Goal: Task Accomplishment & Management: Manage account settings

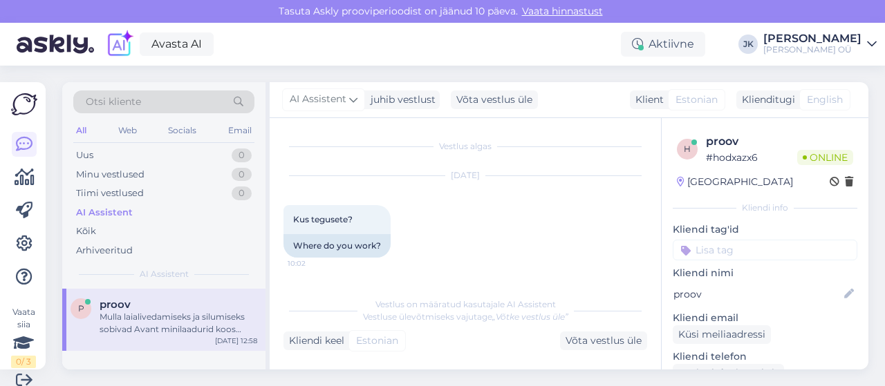
scroll to position [2397, 0]
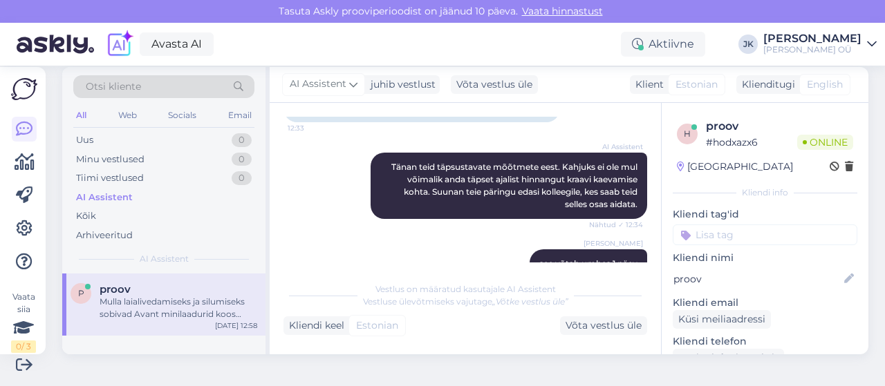
click at [107, 198] on div "AI Assistent" at bounding box center [104, 198] width 57 height 14
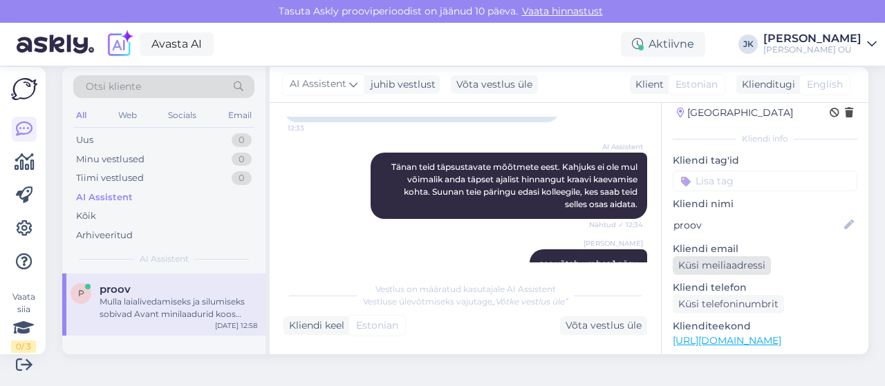
scroll to position [0, 0]
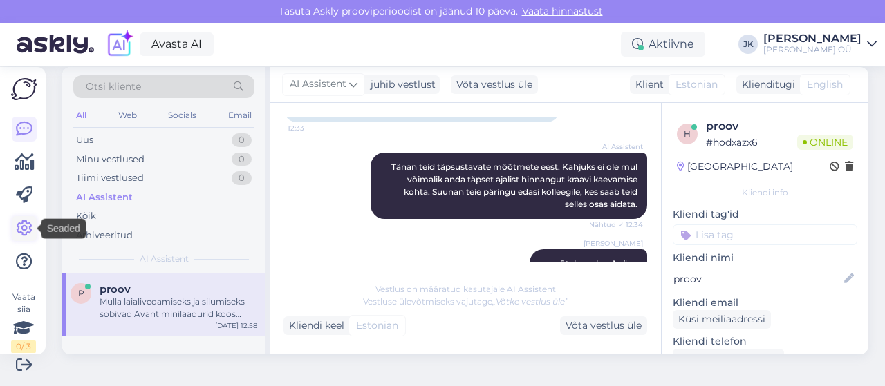
click at [26, 222] on icon at bounding box center [24, 228] width 17 height 17
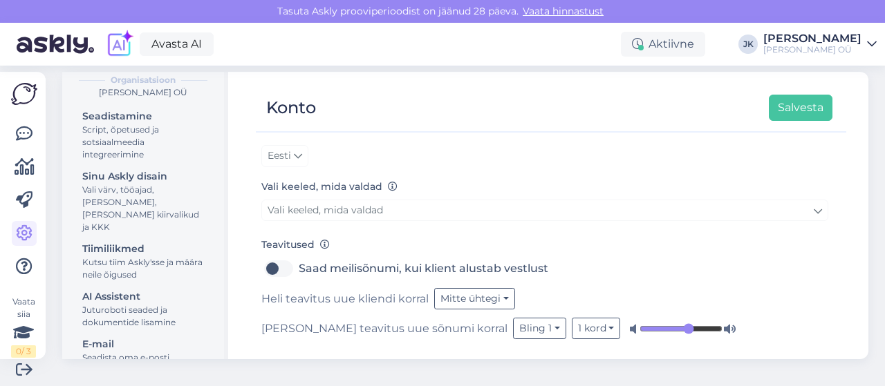
scroll to position [15, 0]
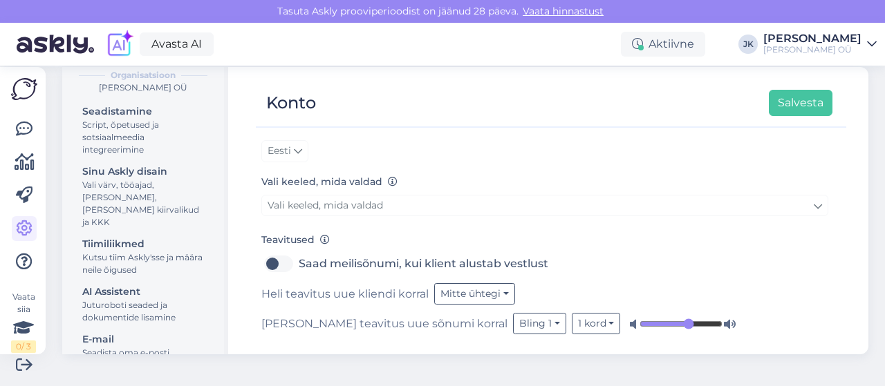
click at [299, 262] on label "Saad meilisõnumi, kui klient alustab vestlust" at bounding box center [424, 264] width 250 height 22
click at [276, 262] on input "Saad meilisõnumi, kui klient alustab vestlust" at bounding box center [278, 264] width 35 height 22
checkbox input "true"
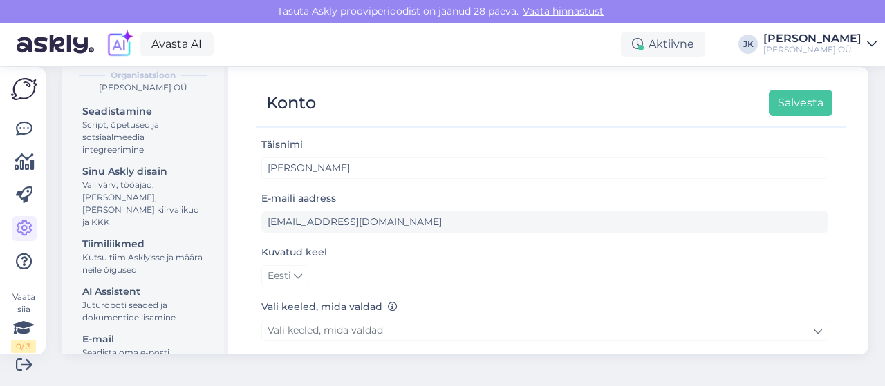
scroll to position [125, 0]
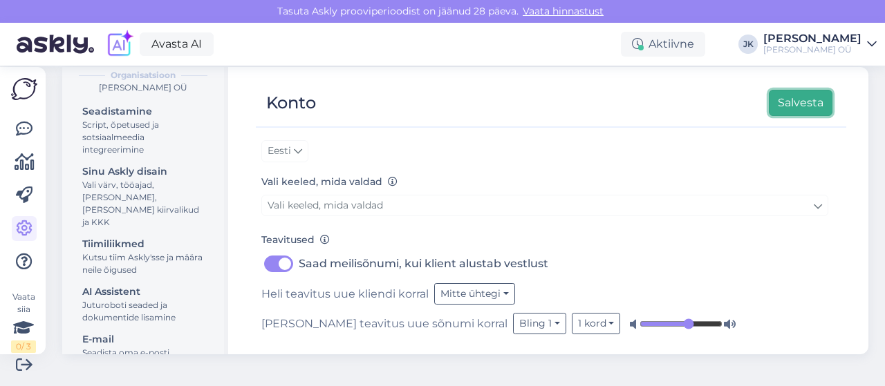
click at [789, 104] on button "Salvesta" at bounding box center [801, 103] width 64 height 26
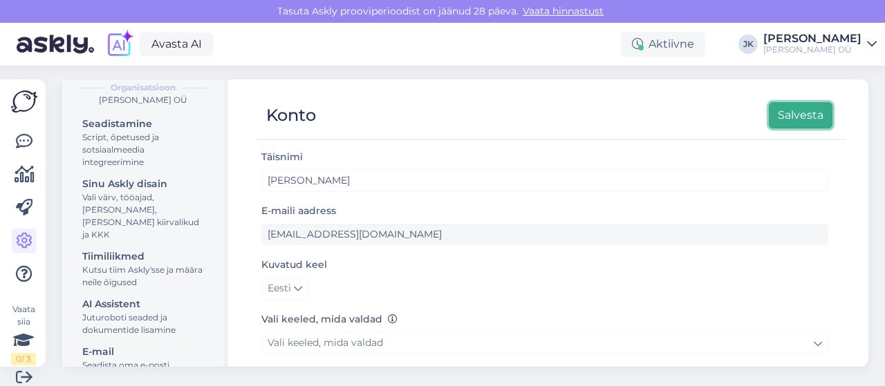
scroll to position [0, 0]
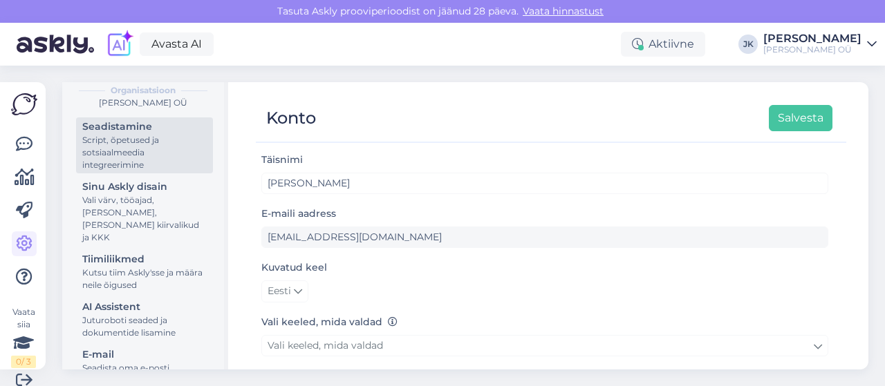
click at [132, 163] on div "Script, õpetused ja sotsiaalmeedia integreerimine" at bounding box center [144, 152] width 124 height 37
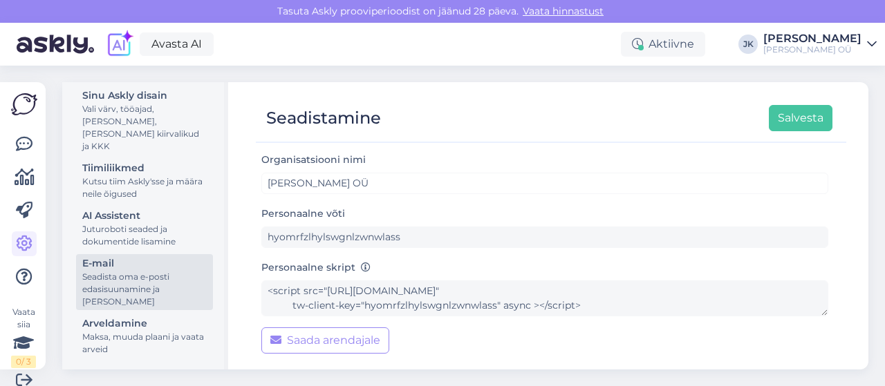
scroll to position [15, 0]
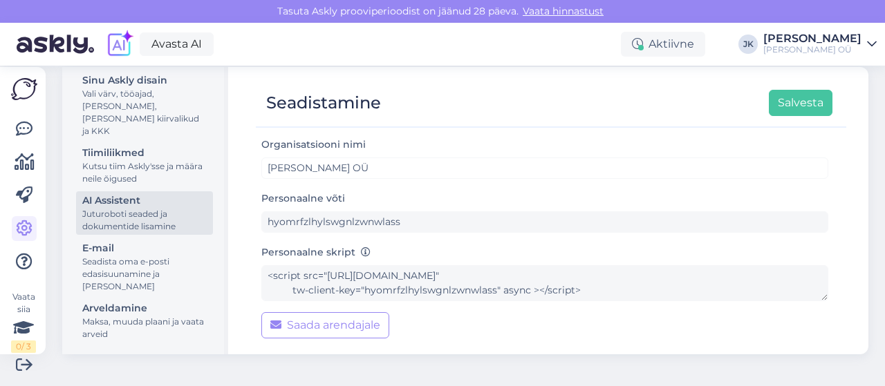
click at [127, 210] on div "Juturoboti seaded ja dokumentide lisamine" at bounding box center [144, 220] width 124 height 25
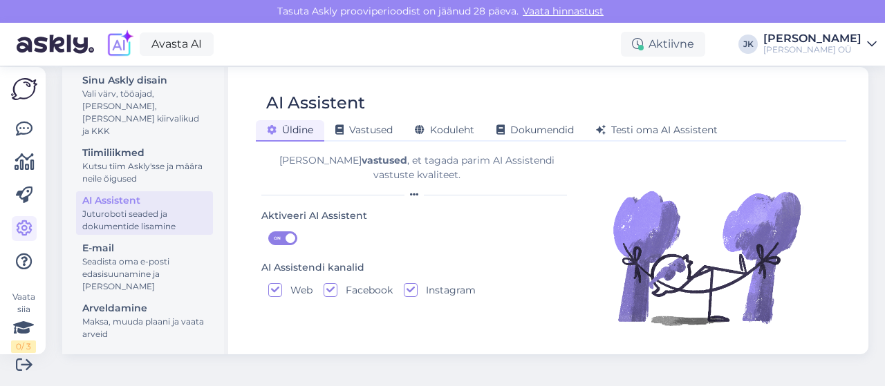
scroll to position [34, 0]
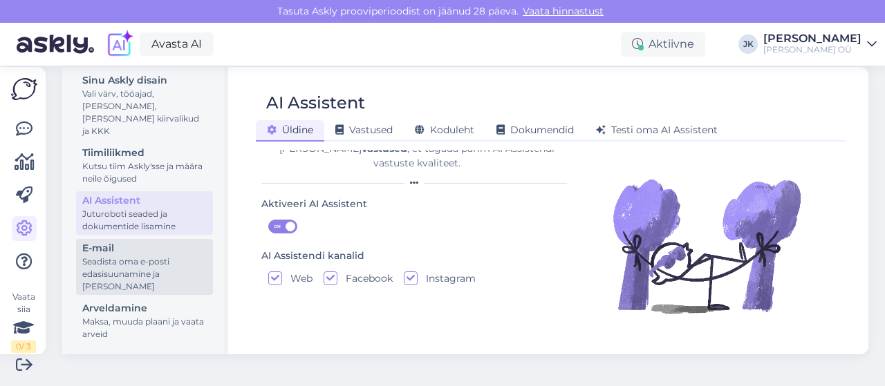
click at [123, 279] on div "Seadista oma e-posti edasisuunamine ja [PERSON_NAME]" at bounding box center [144, 274] width 124 height 37
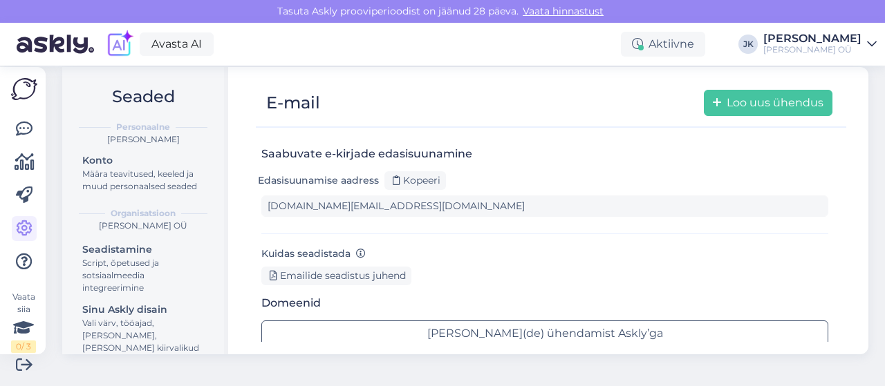
scroll to position [69, 0]
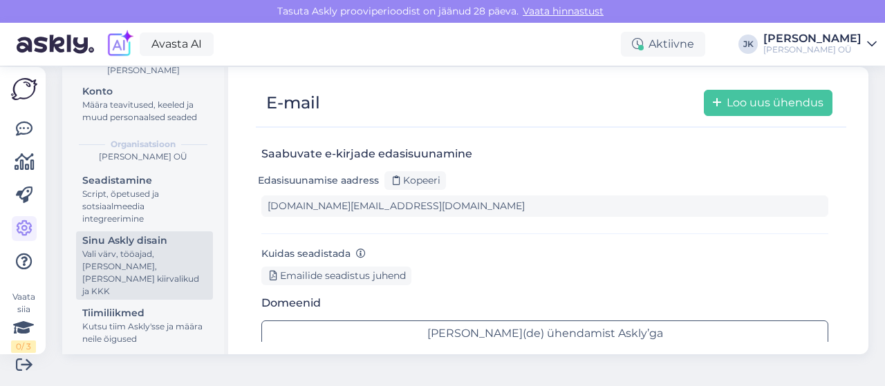
click at [127, 277] on div "Vali värv, tööajad, [PERSON_NAME], [PERSON_NAME] kiirvalikud ja KKK" at bounding box center [144, 273] width 124 height 50
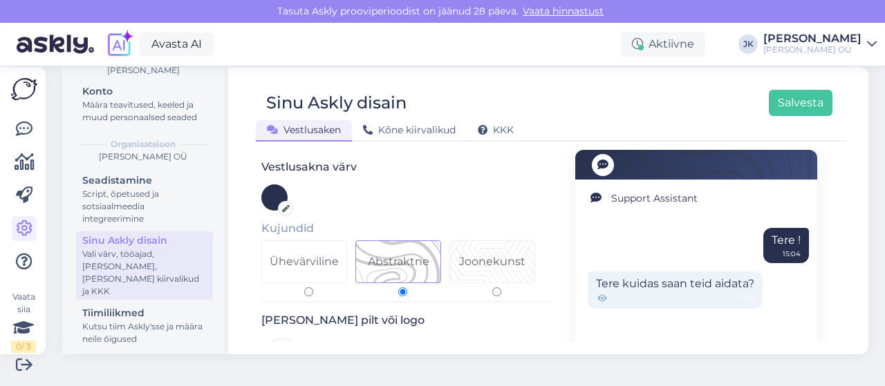
scroll to position [138, 0]
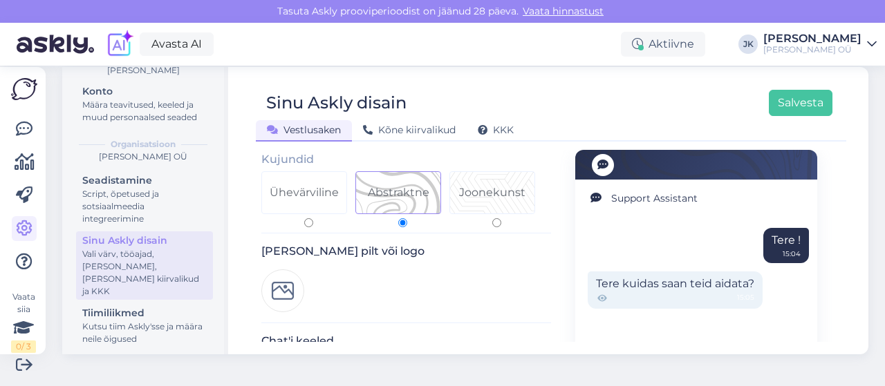
click at [285, 279] on img at bounding box center [282, 291] width 43 height 43
click at [285, 274] on img at bounding box center [282, 291] width 43 height 43
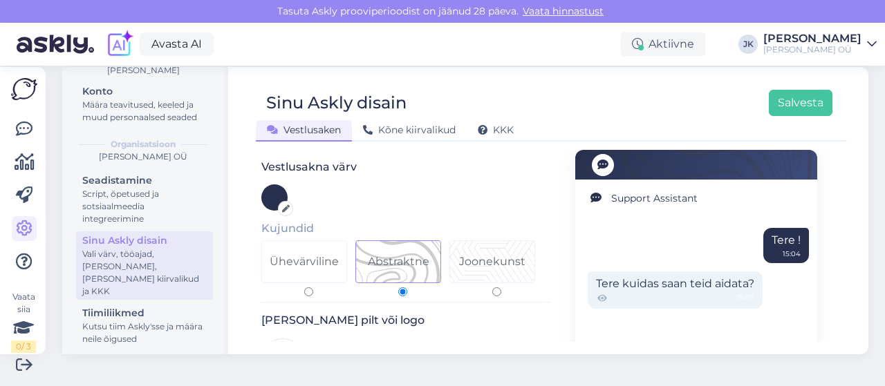
scroll to position [0, 0]
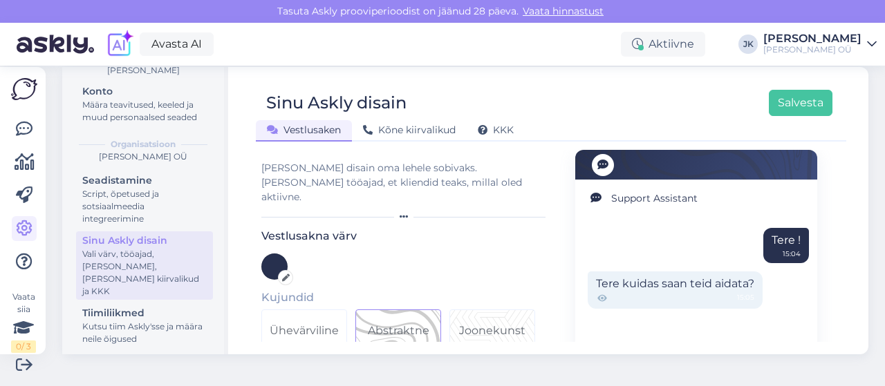
click at [289, 274] on icon at bounding box center [286, 278] width 8 height 8
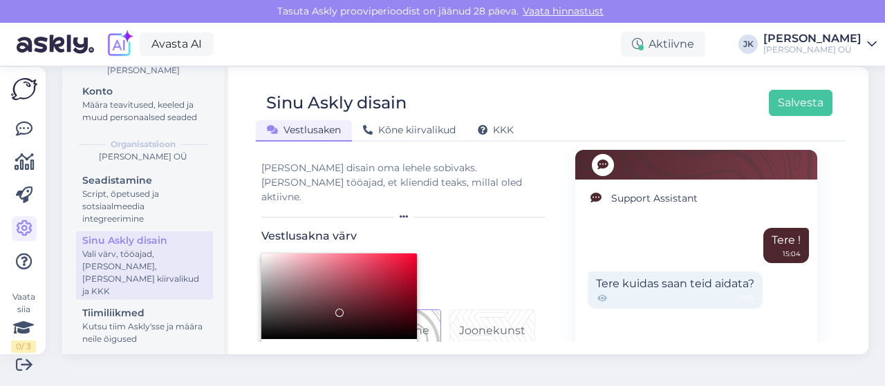
drag, startPoint x: 365, startPoint y: 341, endPoint x: 402, endPoint y: 341, distance: 37.3
click at [402, 350] on div at bounding box center [402, 354] width 8 height 8
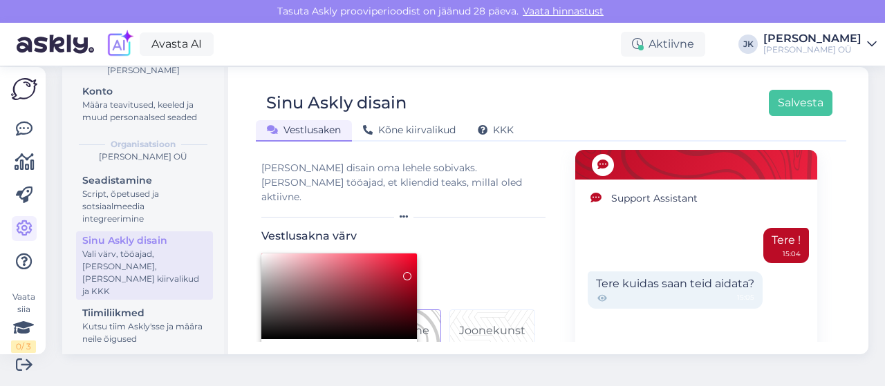
type input "#CC0E2B"
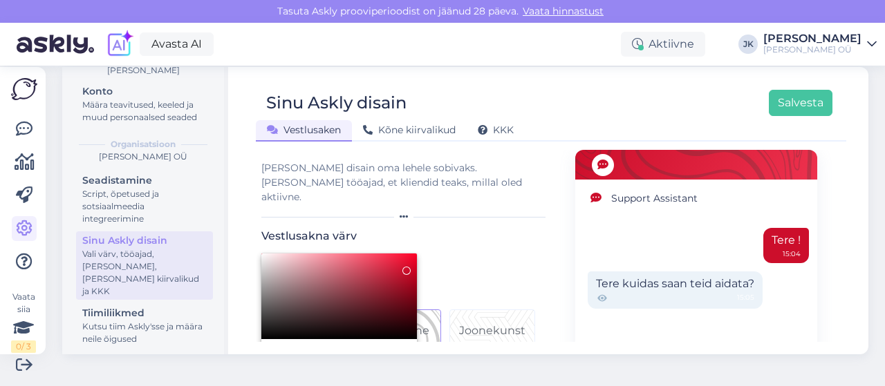
drag, startPoint x: 340, startPoint y: 301, endPoint x: 406, endPoint y: 256, distance: 79.7
click at [406, 267] on div at bounding box center [406, 271] width 8 height 8
click at [511, 236] on div at bounding box center [442, 193] width 885 height 386
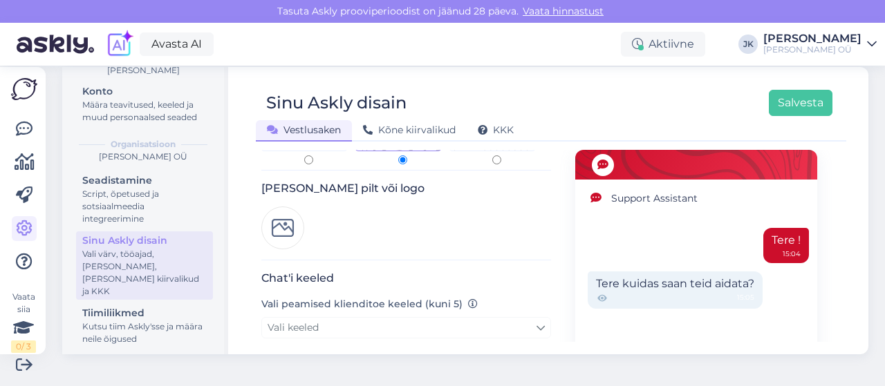
scroll to position [207, 0]
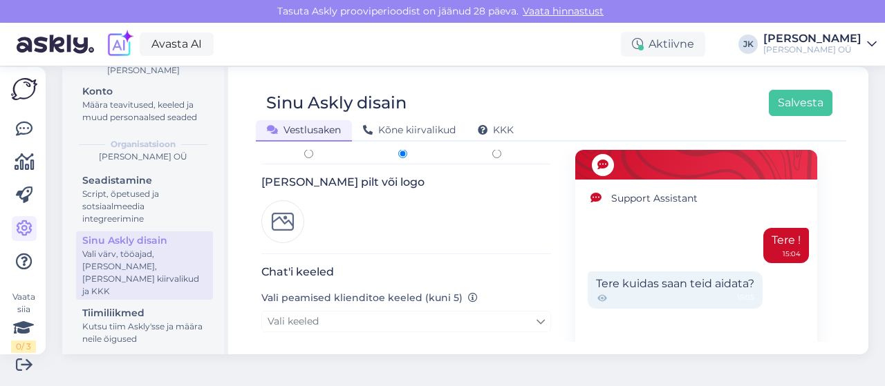
click at [283, 202] on img at bounding box center [282, 221] width 43 height 43
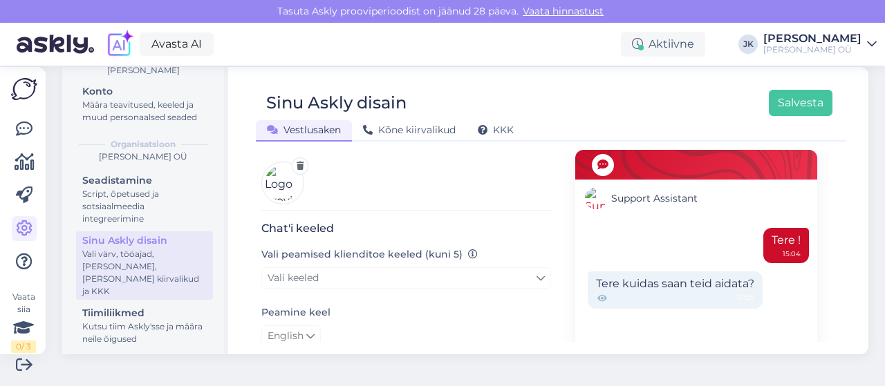
scroll to position [276, 0]
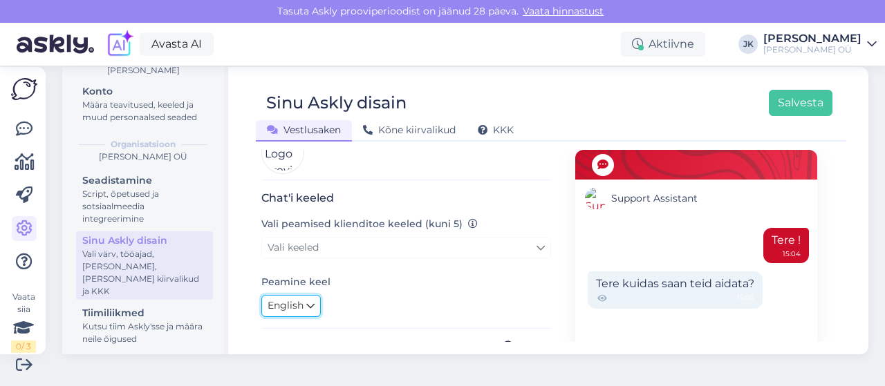
click at [312, 299] on icon at bounding box center [310, 306] width 8 height 15
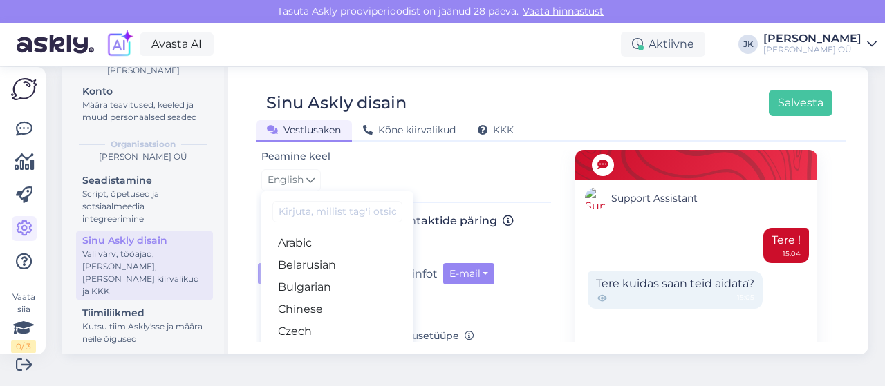
scroll to position [415, 0]
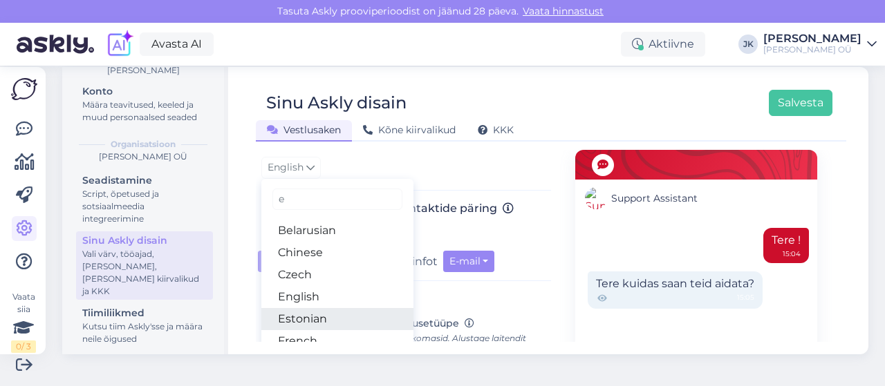
type input "e"
click at [310, 308] on link "Estonian" at bounding box center [337, 319] width 152 height 22
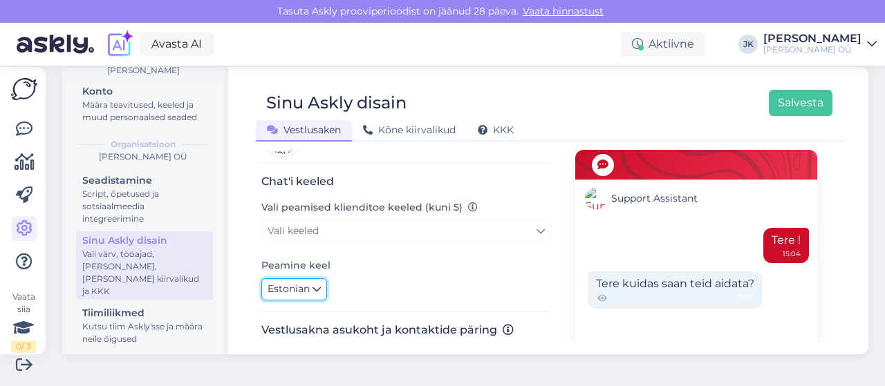
scroll to position [272, 0]
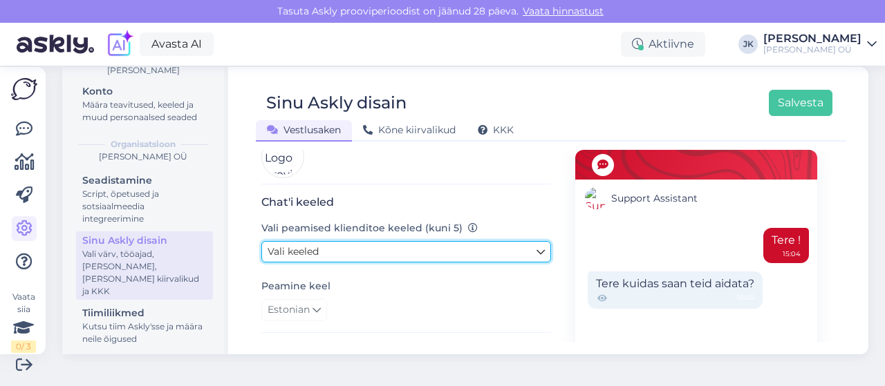
click at [393, 250] on link "Vali keeled" at bounding box center [406, 251] width 290 height 21
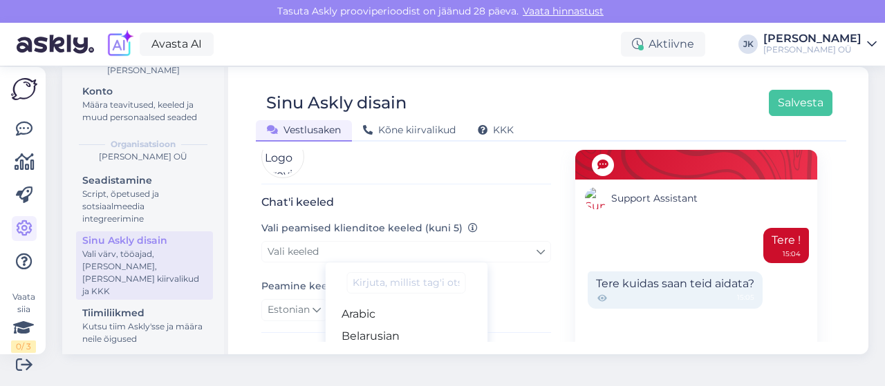
click at [534, 258] on div "Chat'i keeled Vali peamised klienditoe keeled (kuni 5) Vali keeled Arabic Belar…" at bounding box center [406, 265] width 290 height 138
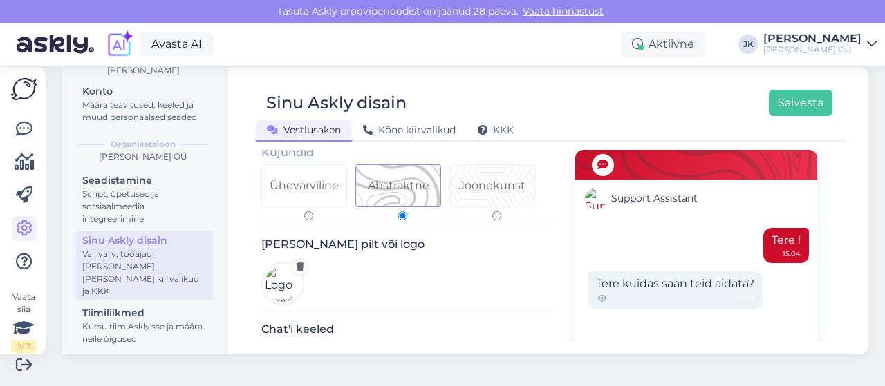
scroll to position [125, 0]
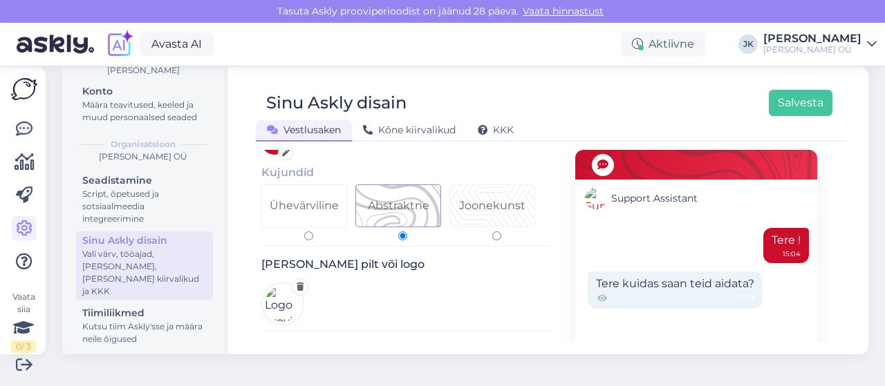
click at [299, 198] on div "Ühevärviline" at bounding box center [304, 206] width 69 height 17
click at [304, 232] on input "Ühevärviline" at bounding box center [308, 236] width 9 height 9
radio input "true"
click at [422, 198] on div "Abstraktne" at bounding box center [399, 206] width 62 height 17
click at [407, 232] on input "Abstraktne" at bounding box center [402, 236] width 9 height 9
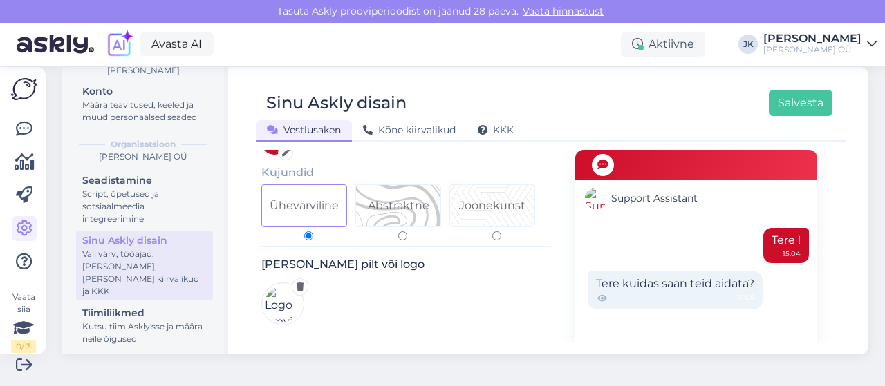
radio input "true"
click at [503, 198] on div "Joonekunst" at bounding box center [492, 206] width 66 height 17
click at [501, 232] on input "Joonekunst" at bounding box center [496, 236] width 9 height 9
radio input "true"
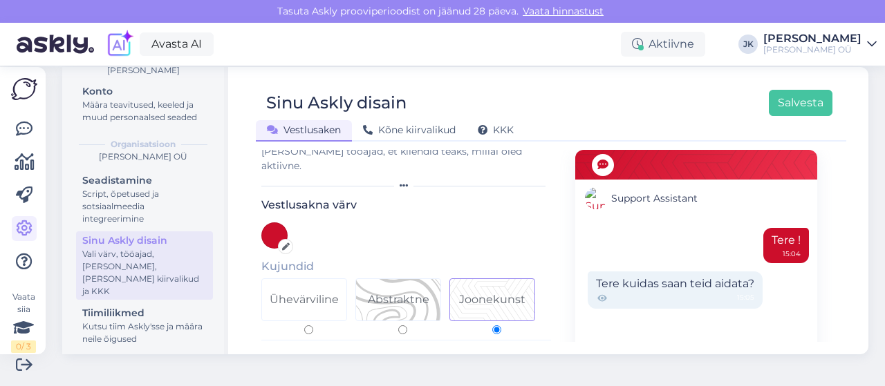
scroll to position [0, 0]
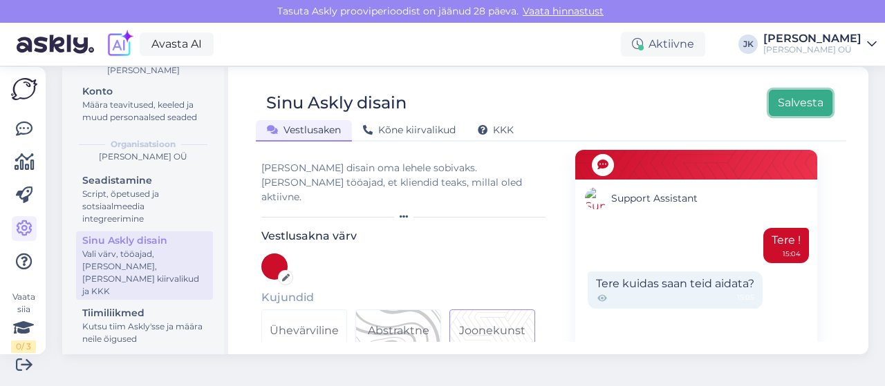
click at [782, 92] on button "Salvesta" at bounding box center [801, 103] width 64 height 26
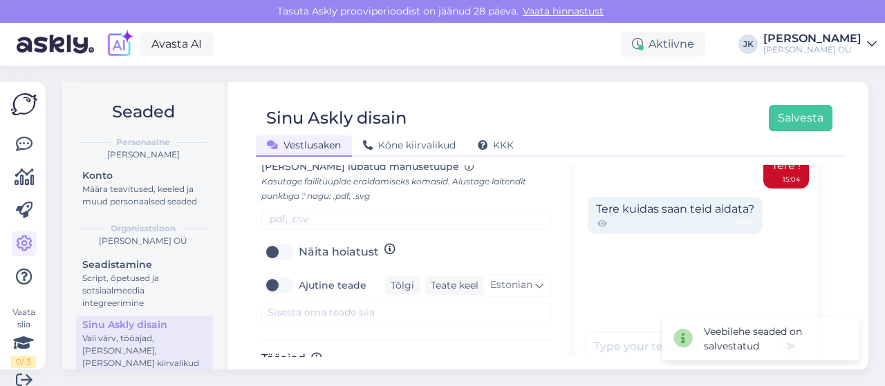
scroll to position [609, 0]
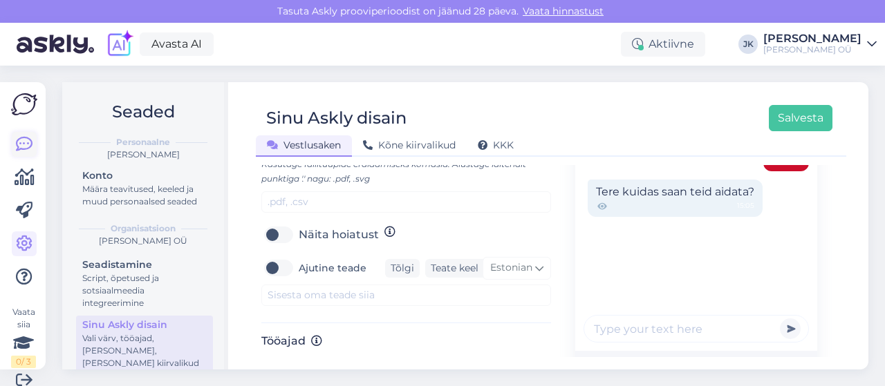
click at [26, 140] on icon at bounding box center [24, 144] width 17 height 17
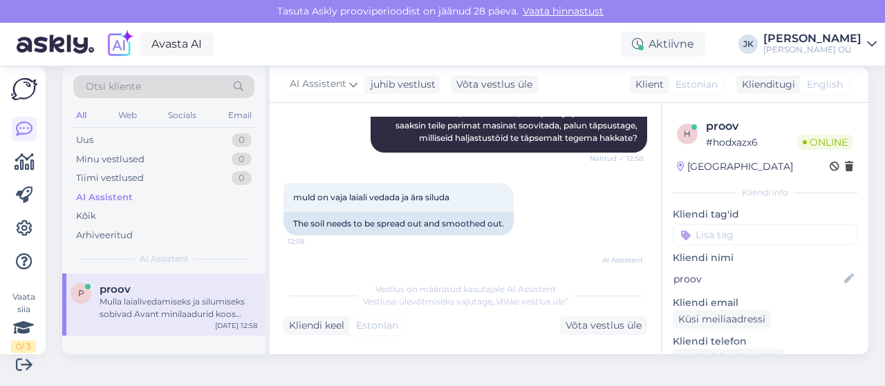
scroll to position [2812, 0]
